Goal: Task Accomplishment & Management: Use online tool/utility

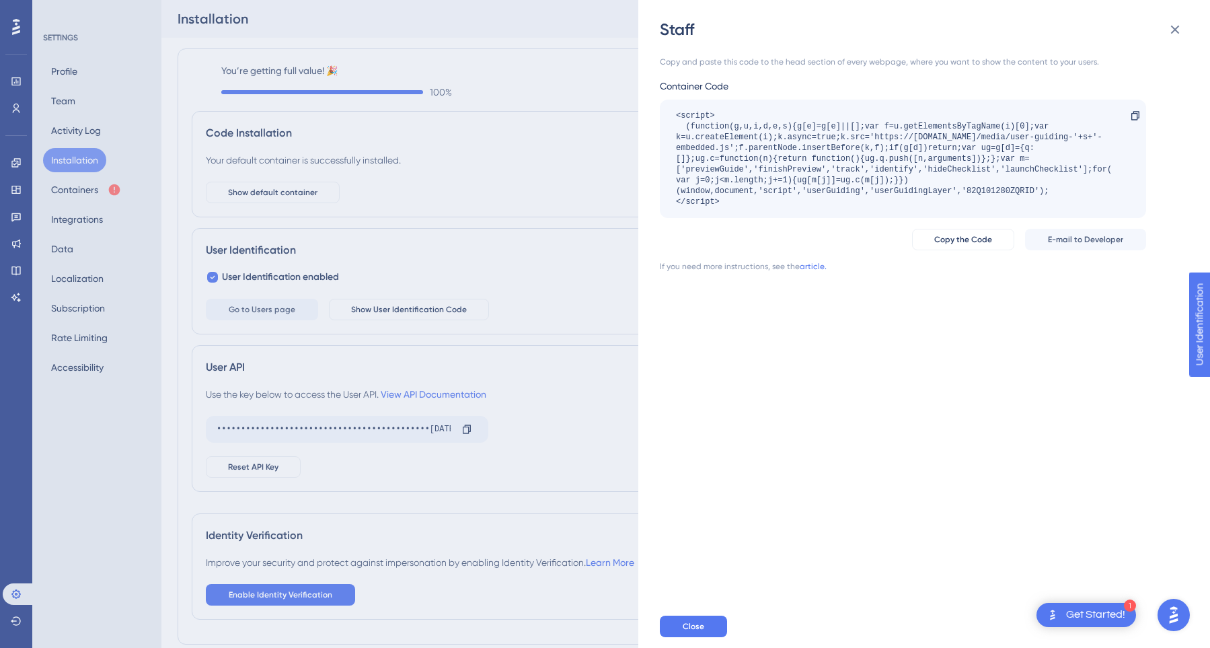
click at [75, 94] on div "Staff Copy and paste this code to the head section of every webpage, where you …" at bounding box center [605, 324] width 1210 height 648
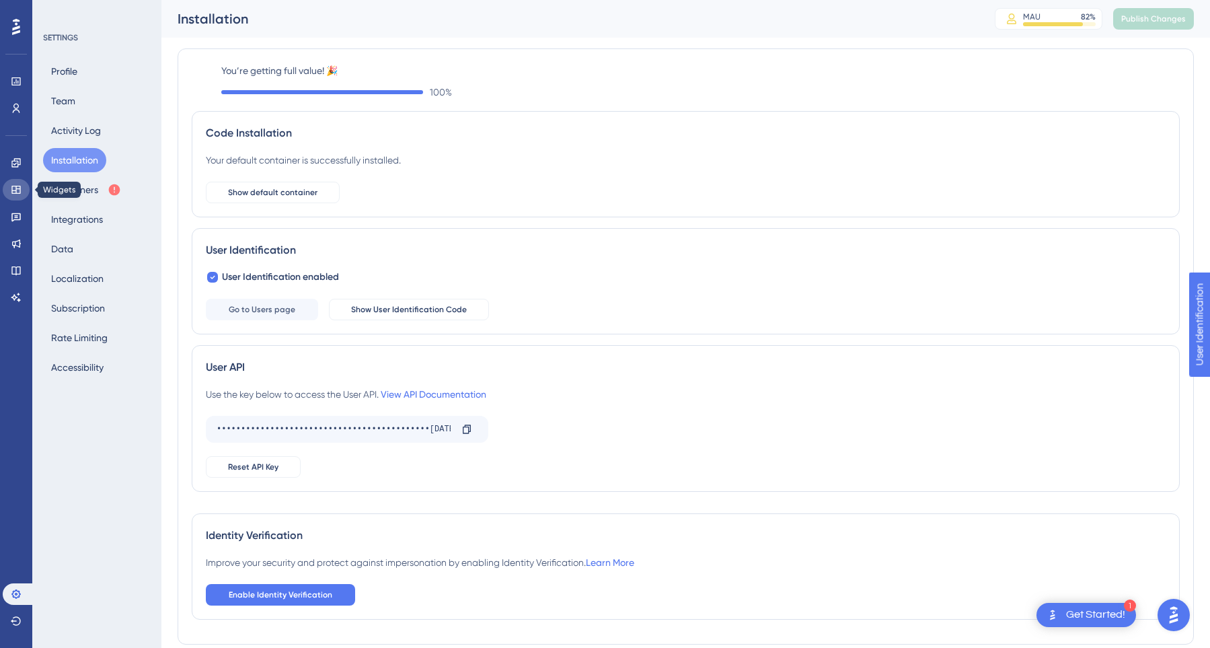
click at [15, 198] on link at bounding box center [16, 190] width 27 height 22
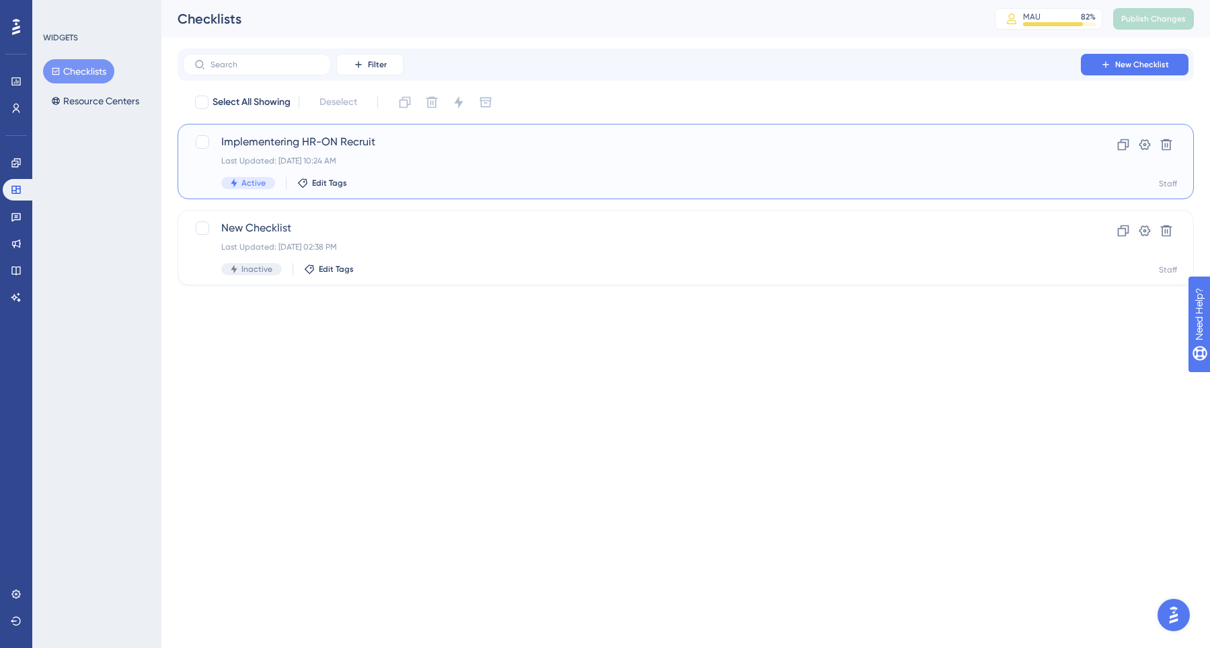
click at [368, 152] on div "Implementering HR-ON Recruit Last Updated: [DATE] 10:24 AM Active Edit Tags" at bounding box center [631, 161] width 821 height 55
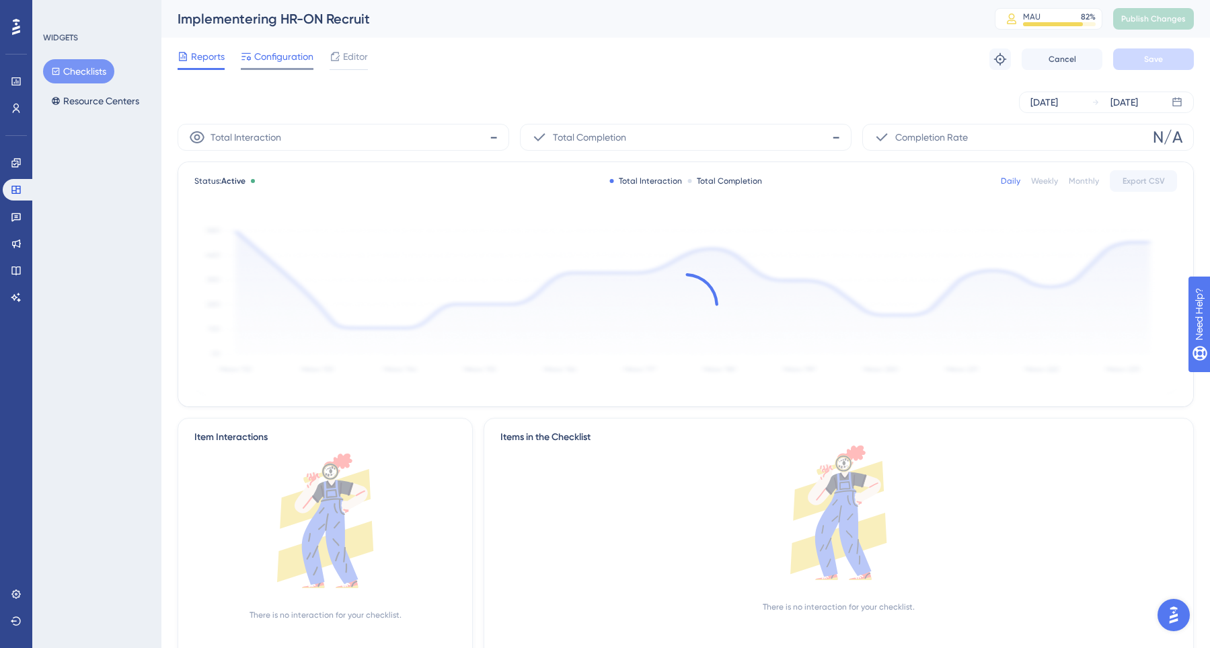
click at [290, 57] on span "Configuration" at bounding box center [283, 56] width 59 height 16
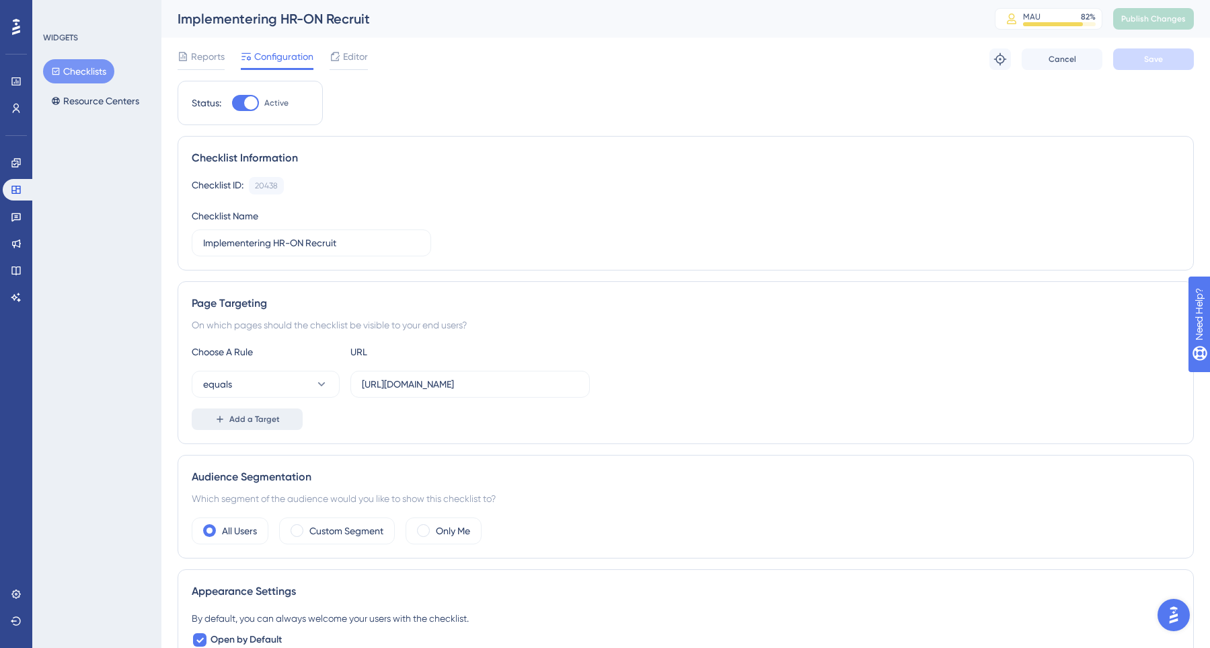
click at [278, 416] on button "Add a Target" at bounding box center [247, 419] width 111 height 22
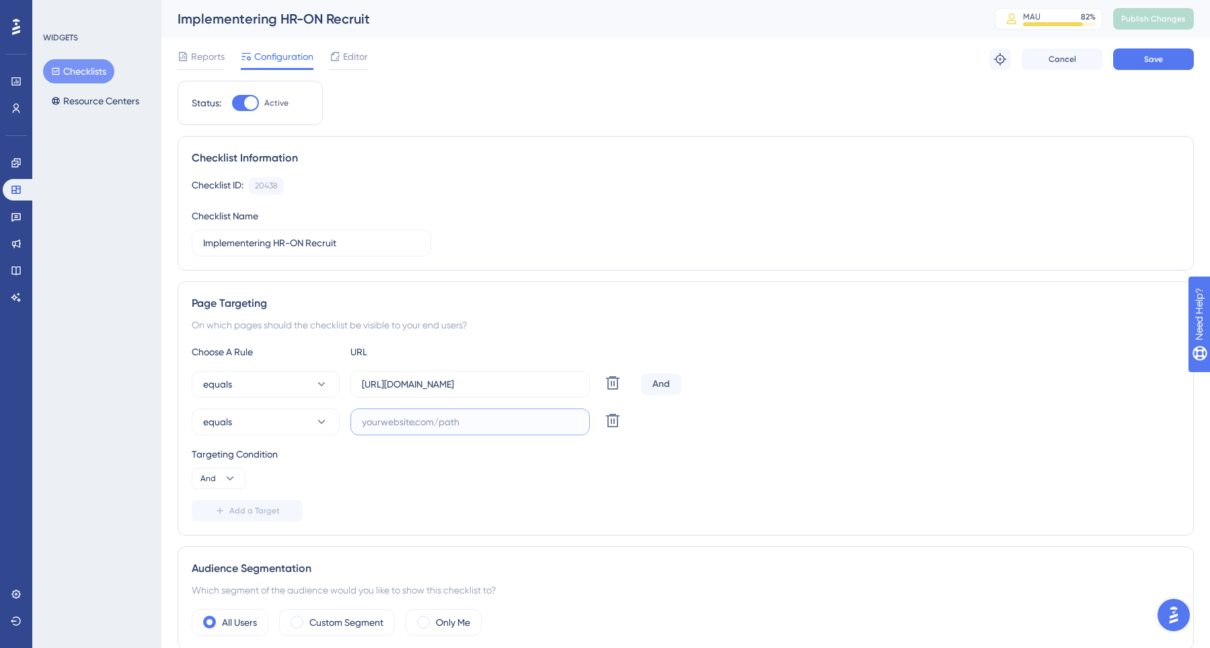
click at [469, 427] on input "text" at bounding box center [470, 421] width 217 height 15
type input "[URL][DOMAIN_NAME]"
click at [318, 420] on icon at bounding box center [321, 422] width 7 height 4
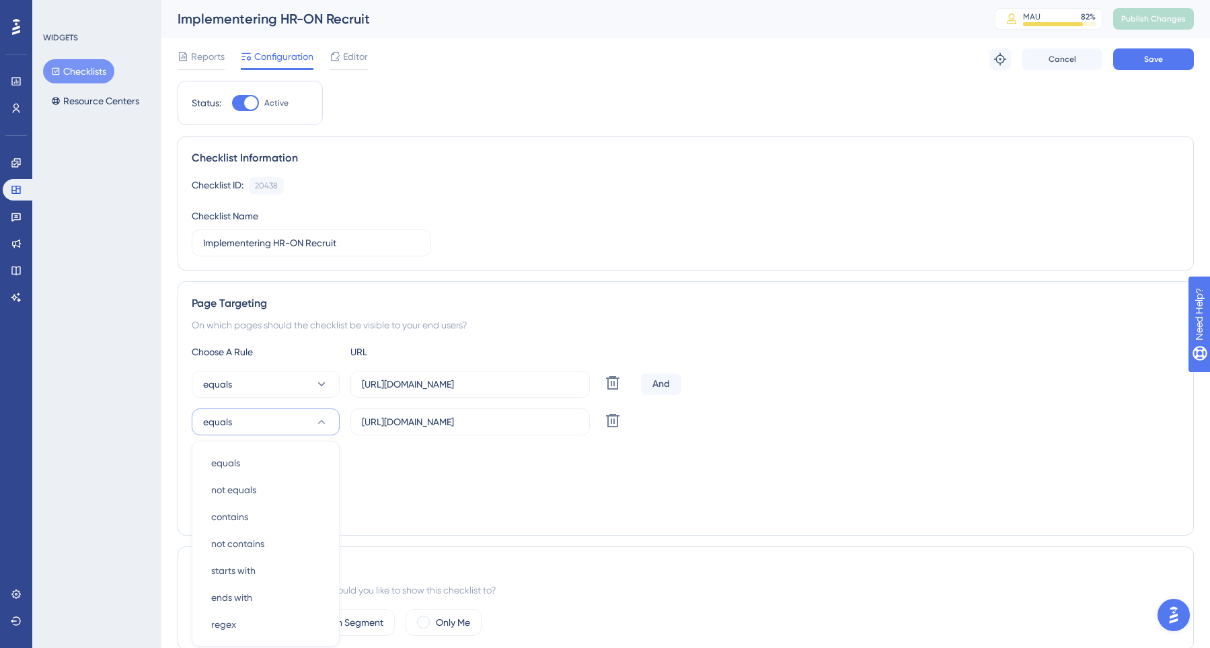
scroll to position [210, 0]
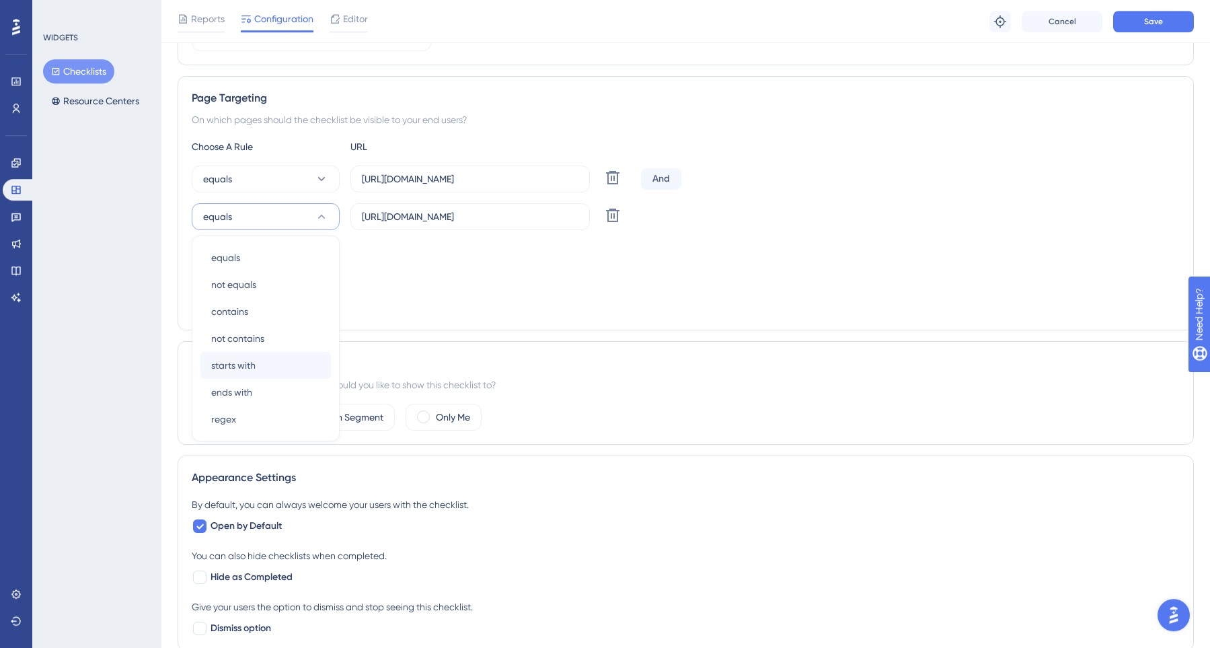
click at [304, 368] on div "starts with starts with" at bounding box center [265, 365] width 130 height 27
click at [255, 362] on span "starts with" at bounding box center [233, 365] width 44 height 16
click at [222, 276] on button "And" at bounding box center [219, 273] width 54 height 22
click at [219, 334] on button "Or Or" at bounding box center [211, 338] width 22 height 27
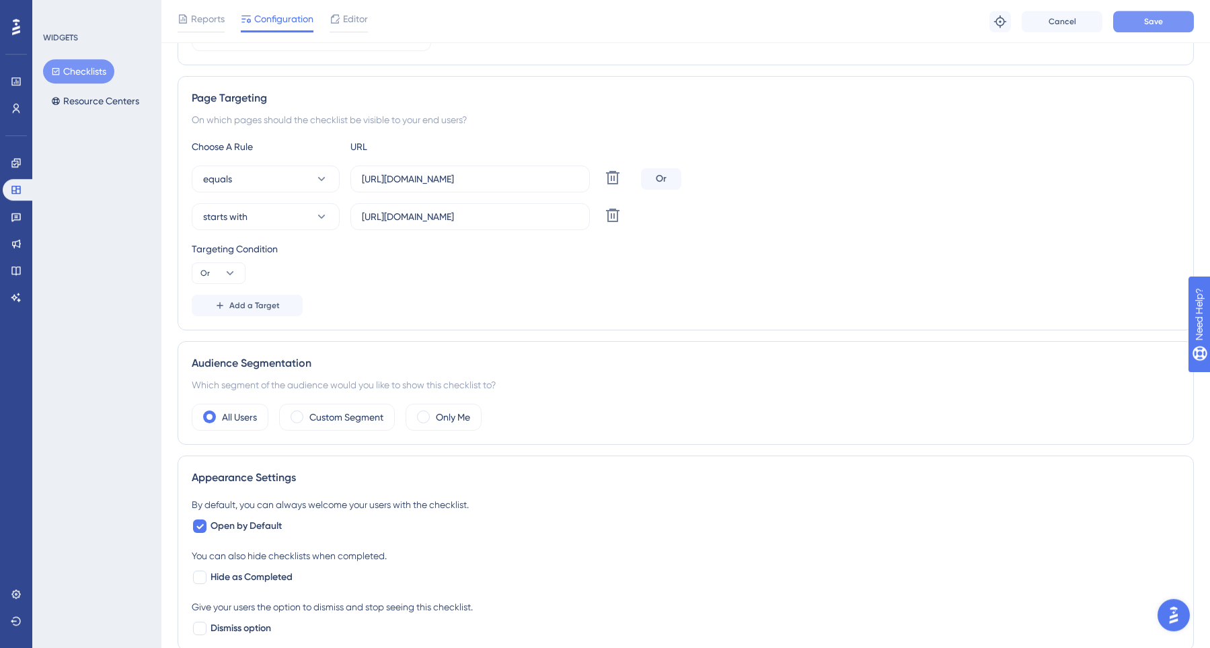
click at [1164, 32] on button "Save" at bounding box center [1153, 22] width 81 height 22
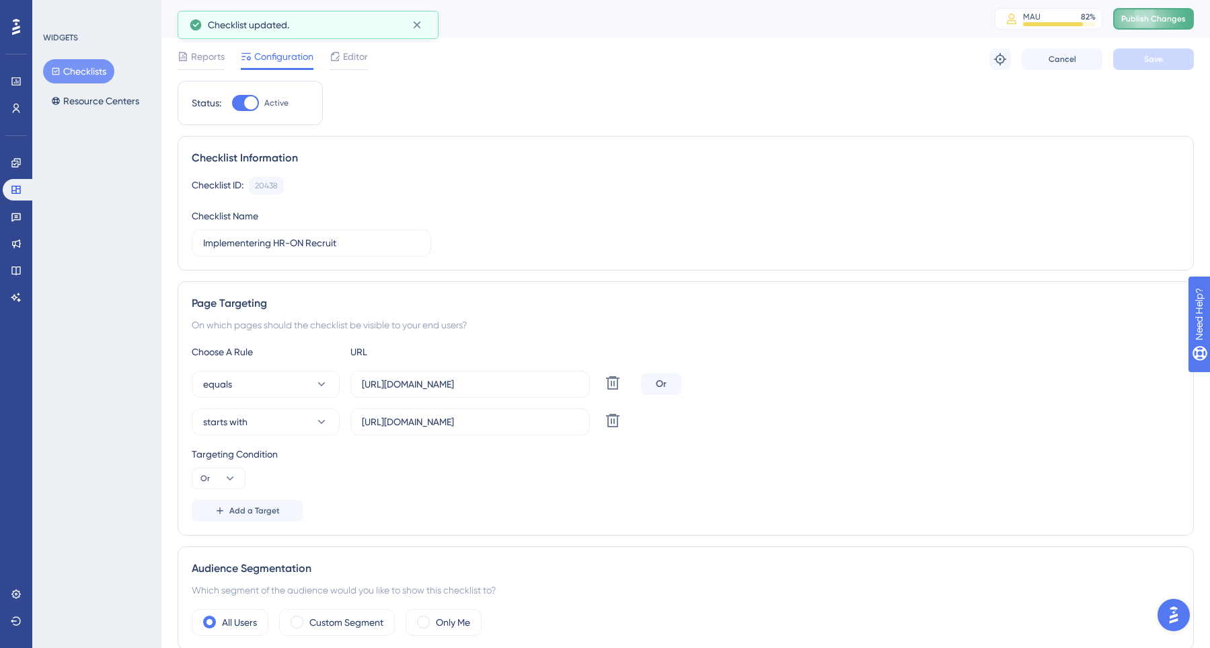
click at [1138, 14] on span "Publish Changes" at bounding box center [1153, 18] width 65 height 11
